Goal: Contribute content: Add original content to the website for others to see

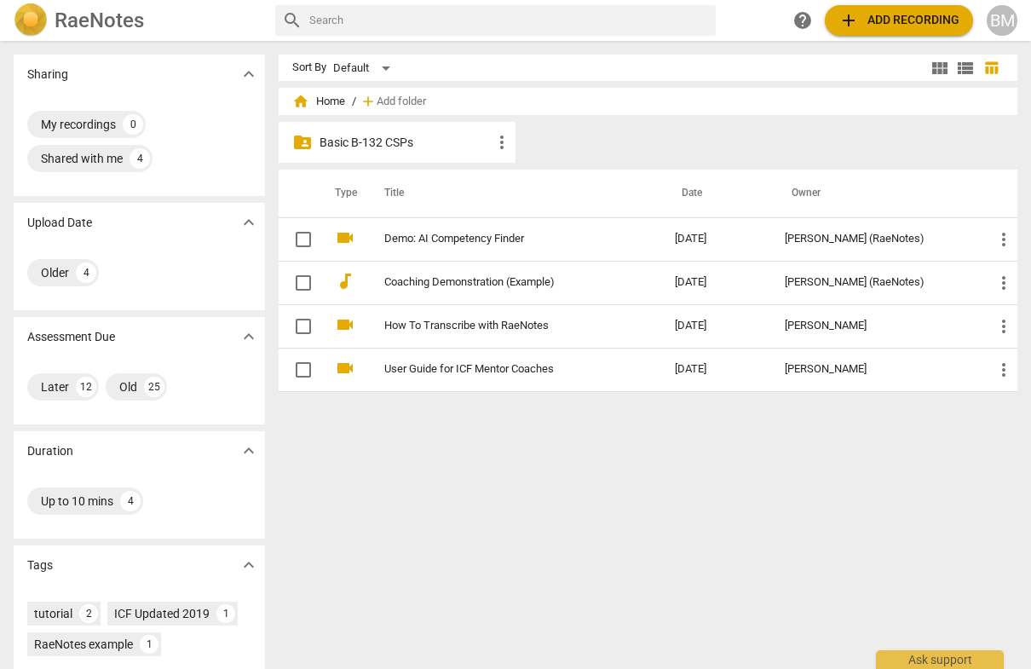
click at [431, 146] on p "Basic B-132 CSPs" at bounding box center [406, 143] width 172 height 18
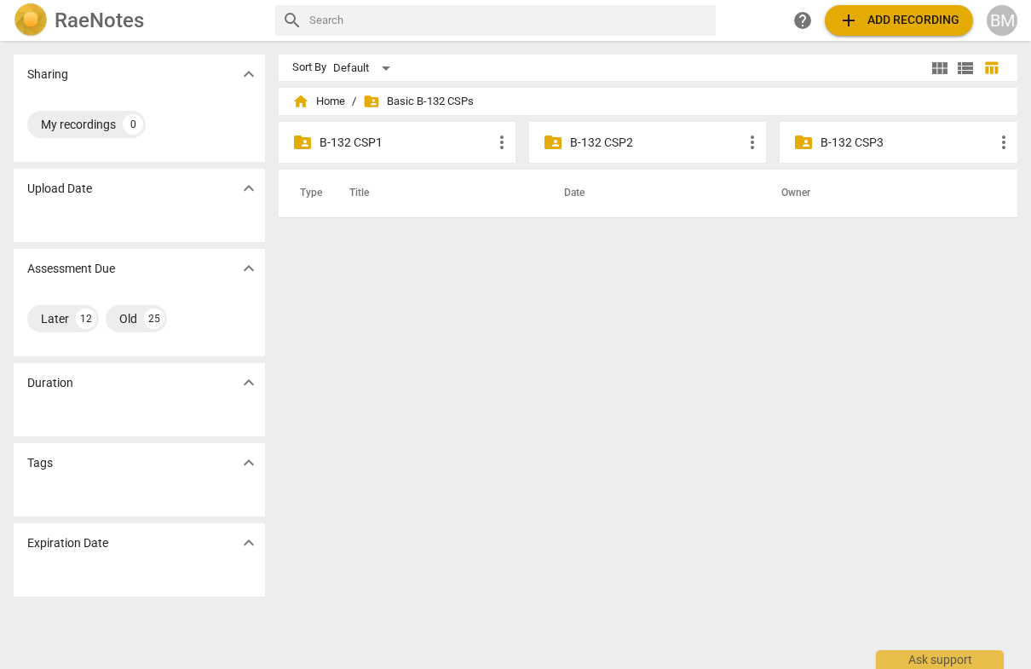
click at [636, 137] on p "B-132 CSP2" at bounding box center [656, 143] width 172 height 18
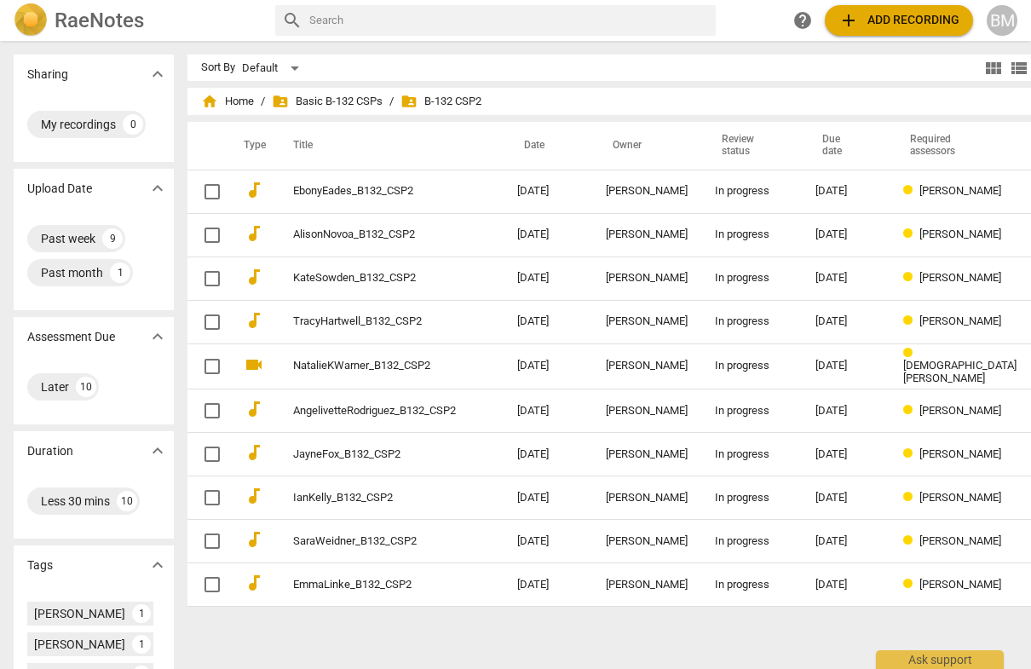
click at [920, 22] on span "add Add recording" at bounding box center [899, 20] width 121 height 20
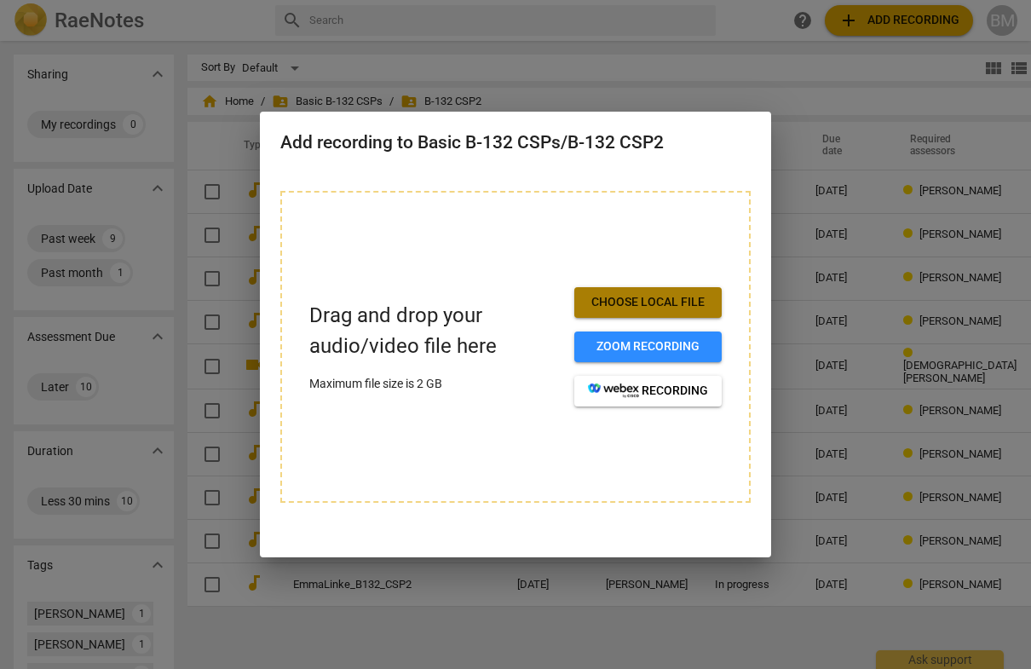
click at [663, 302] on span "Choose local file" at bounding box center [648, 302] width 120 height 17
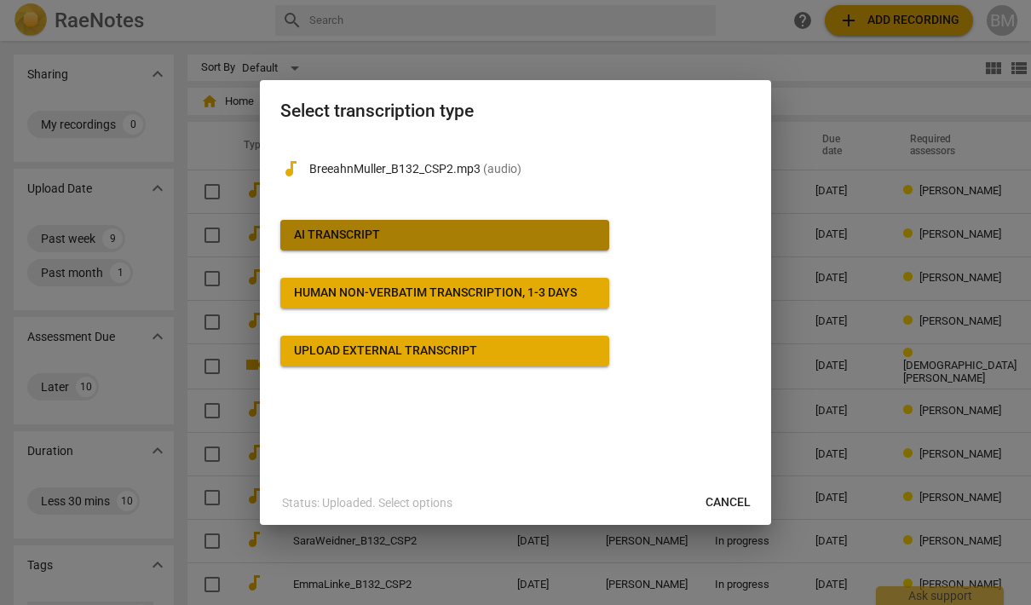
click at [389, 239] on span "AI Transcript" at bounding box center [445, 235] width 302 height 17
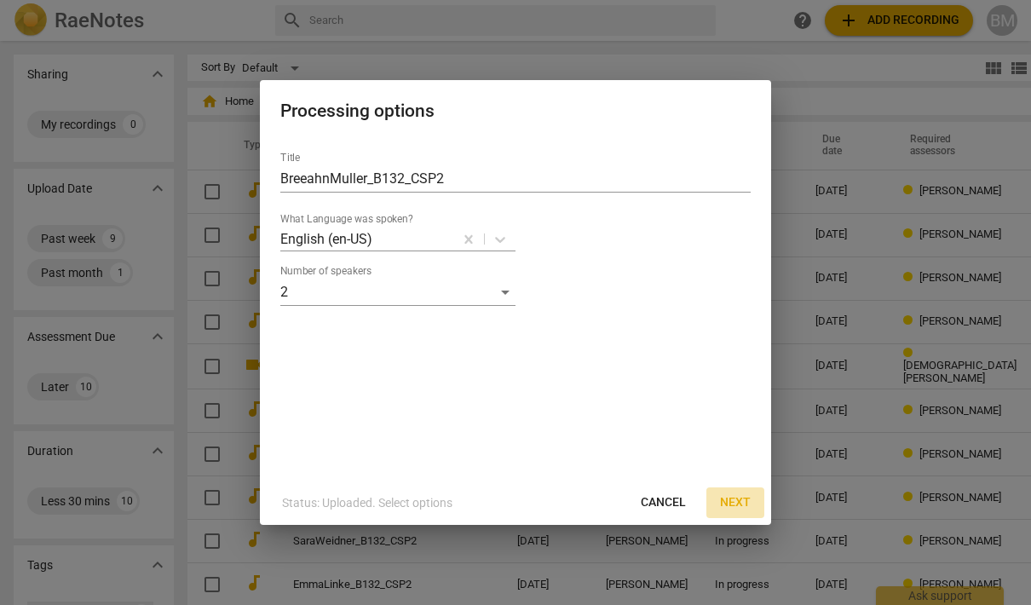
click at [741, 503] on span "Next" at bounding box center [735, 502] width 31 height 17
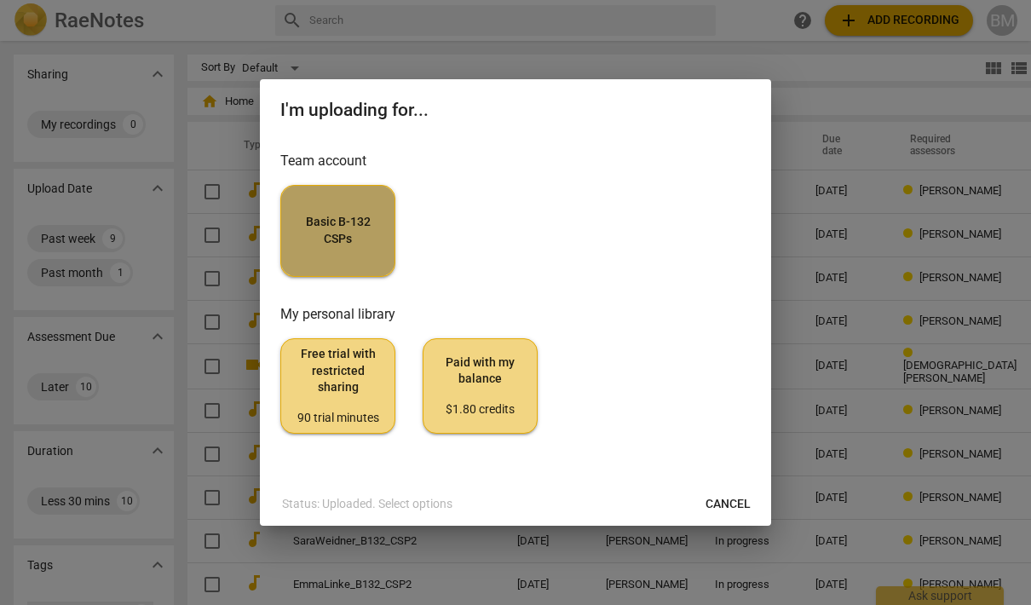
click at [337, 245] on span "Basic B-132 CSPs" at bounding box center [338, 230] width 86 height 33
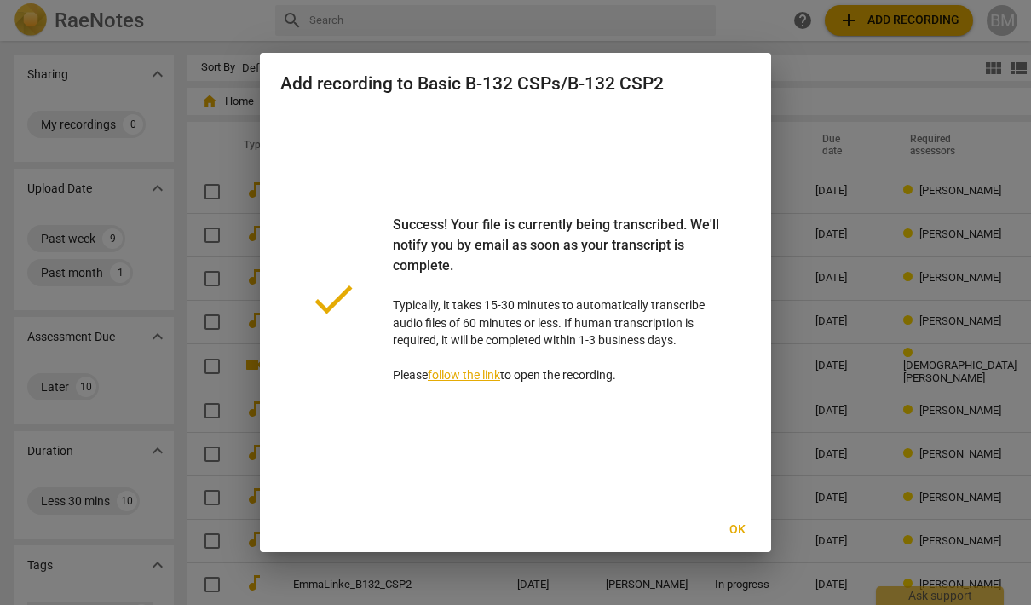
click at [482, 376] on link "follow the link" at bounding box center [464, 375] width 72 height 14
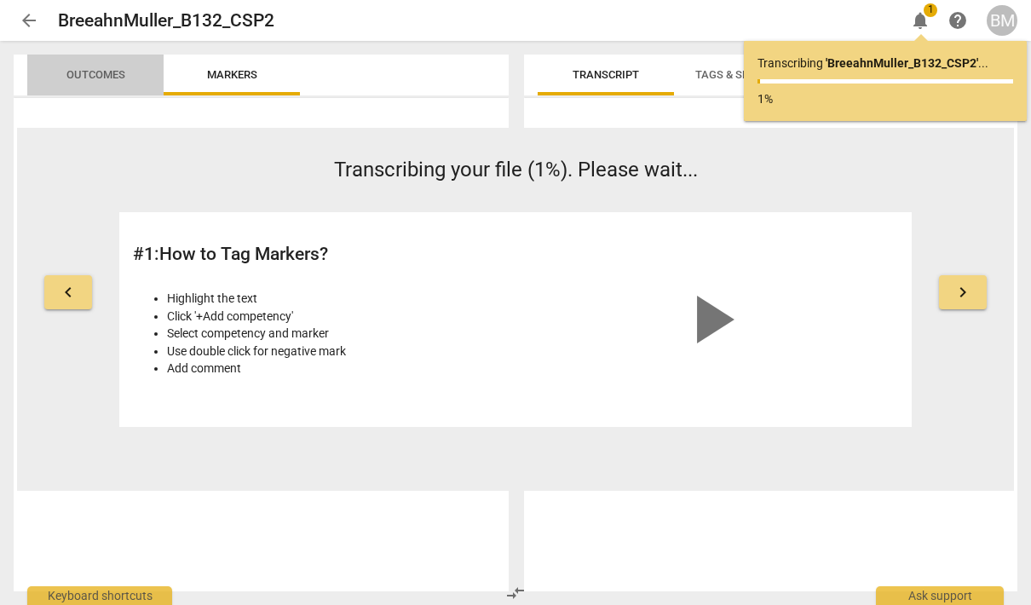
click at [115, 75] on span "Outcomes" at bounding box center [95, 74] width 59 height 13
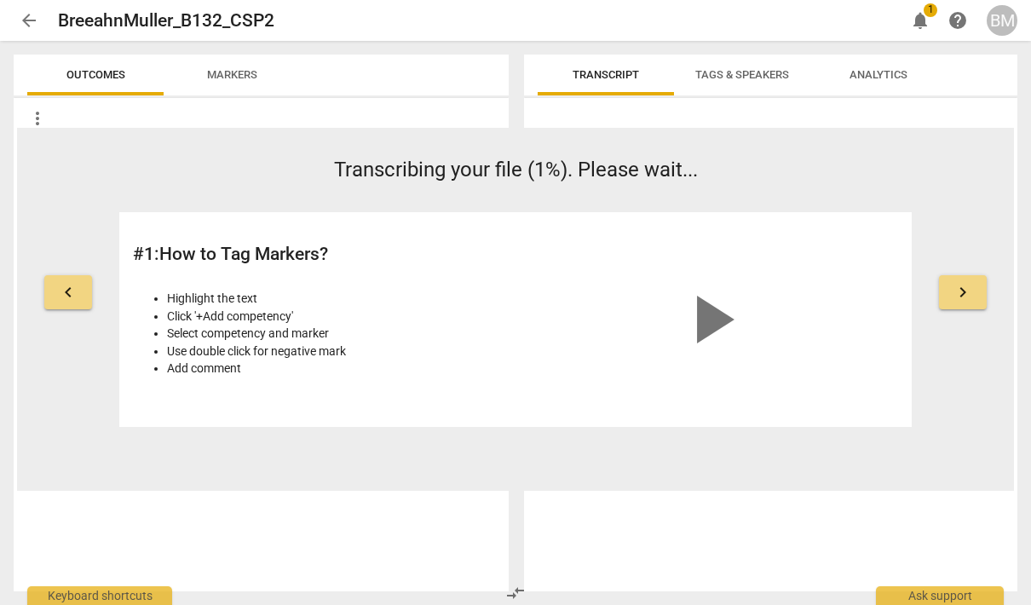
click at [773, 81] on span "Tags & Speakers" at bounding box center [742, 74] width 94 height 13
